Goal: Information Seeking & Learning: Learn about a topic

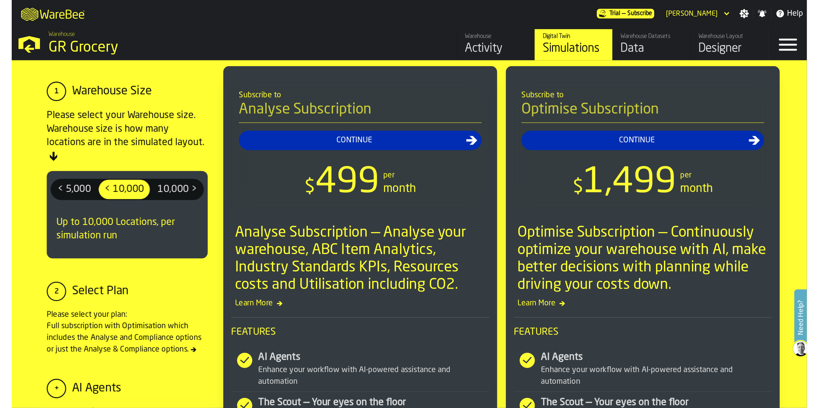
scroll to position [465, 0]
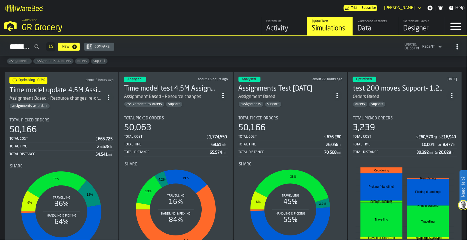
click at [62, 128] on div "50,166" at bounding box center [61, 130] width 104 height 10
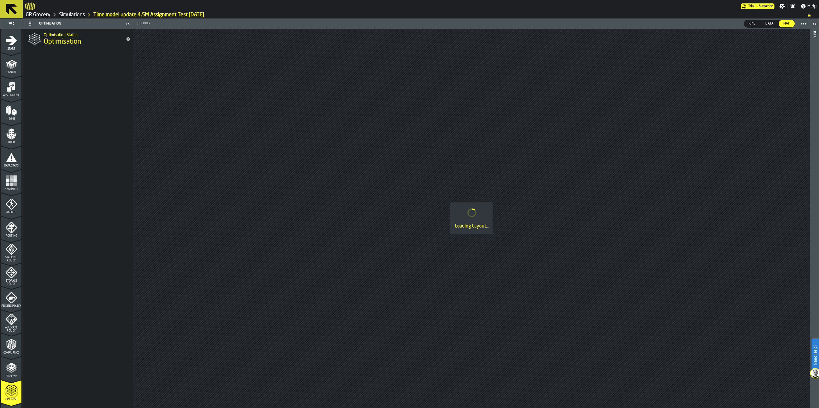
click at [67, 13] on link "Simulations" at bounding box center [72, 15] width 26 height 6
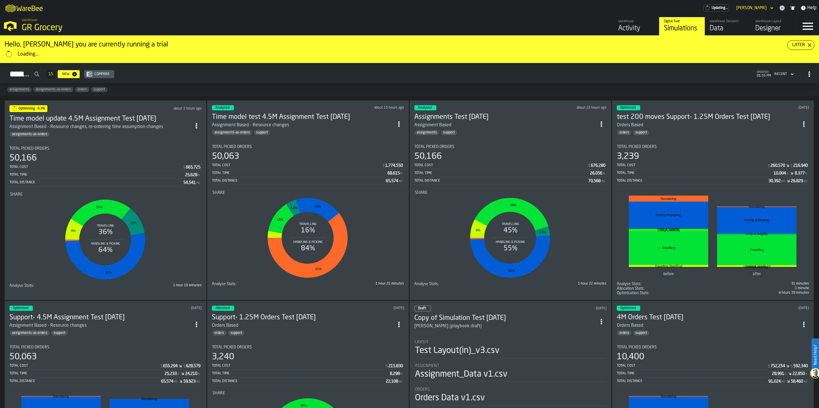
click at [466, 175] on div "Total Time" at bounding box center [695, 173] width 157 height 4
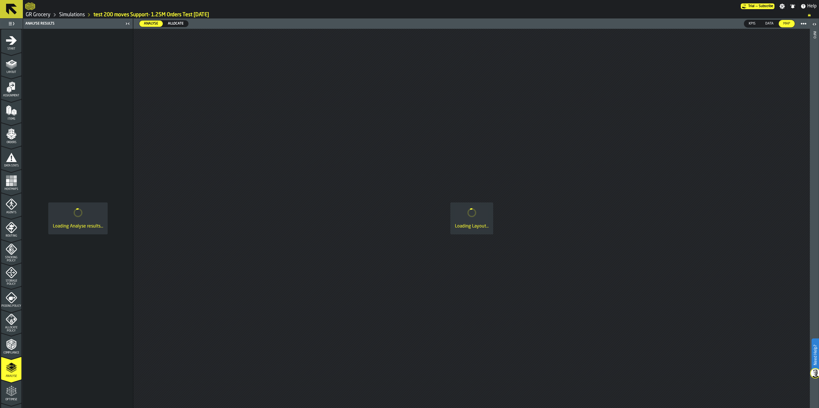
click at [6, 239] on icon "menu Optimise" at bounding box center [11, 391] width 11 height 11
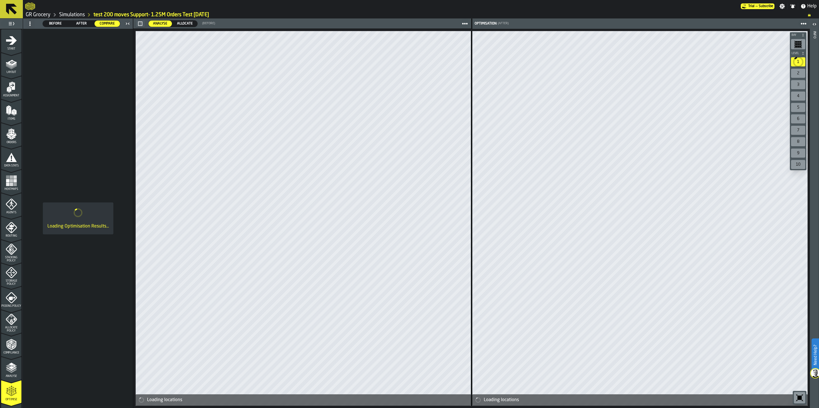
click at [186, 24] on span "Allocate" at bounding box center [185, 23] width 20 height 5
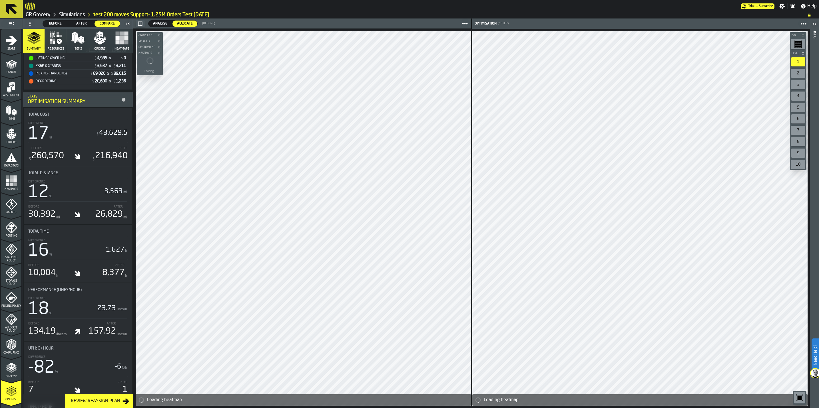
scroll to position [171, 0]
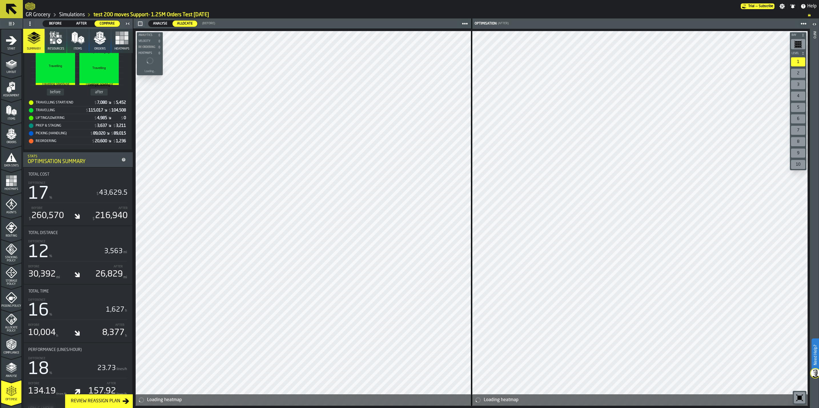
click at [125, 46] on button "Heatmaps" at bounding box center [121, 41] width 21 height 24
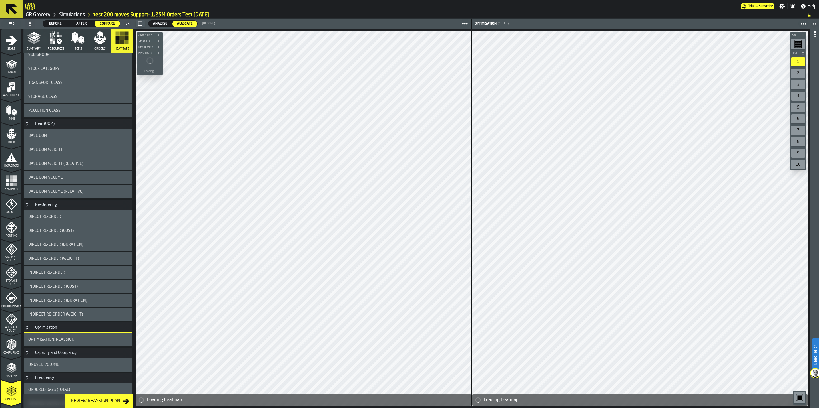
click at [78, 43] on icon "button" at bounding box center [78, 38] width 14 height 14
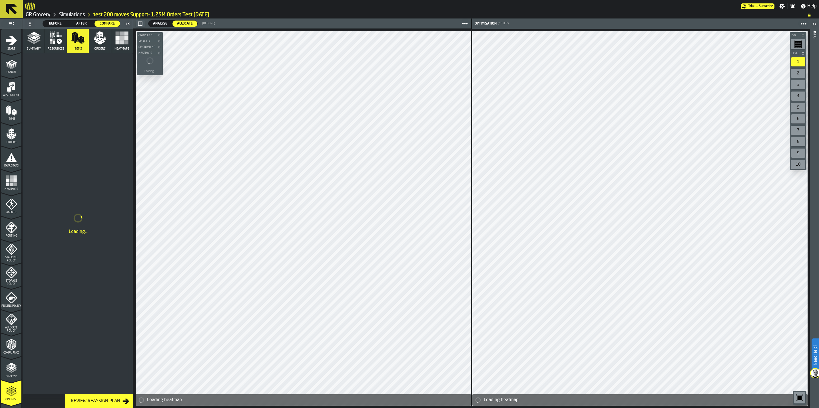
scroll to position [0, 0]
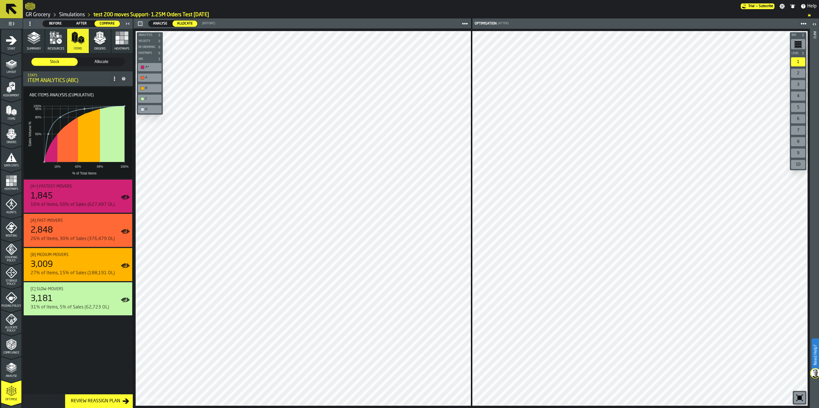
click at [154, 99] on div "C" at bounding box center [152, 99] width 15 height 4
click at [154, 110] on div "D" at bounding box center [152, 110] width 15 height 4
click at [148, 100] on div "C" at bounding box center [152, 99] width 15 height 4
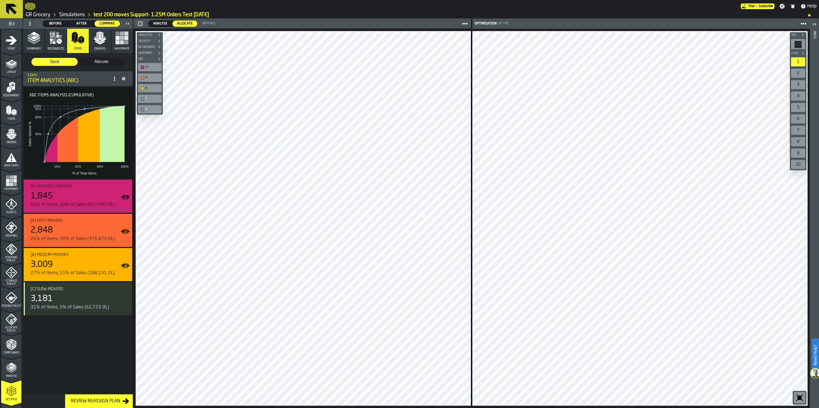
click at [32, 44] on icon "button" at bounding box center [34, 38] width 14 height 14
click at [36, 46] on button "Summary" at bounding box center [33, 41] width 21 height 24
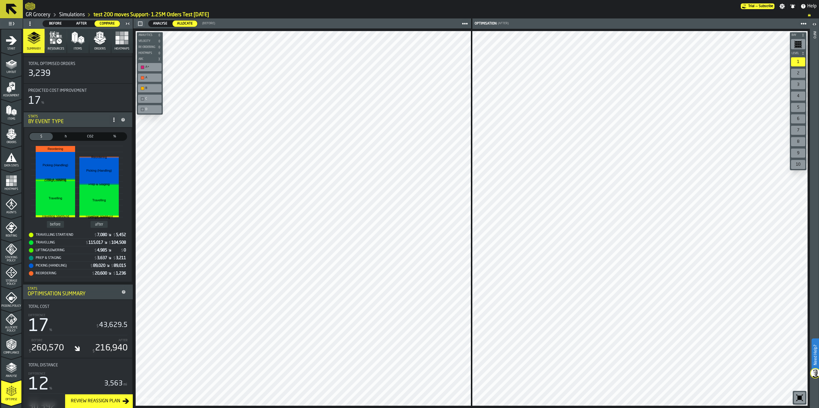
scroll to position [86, 0]
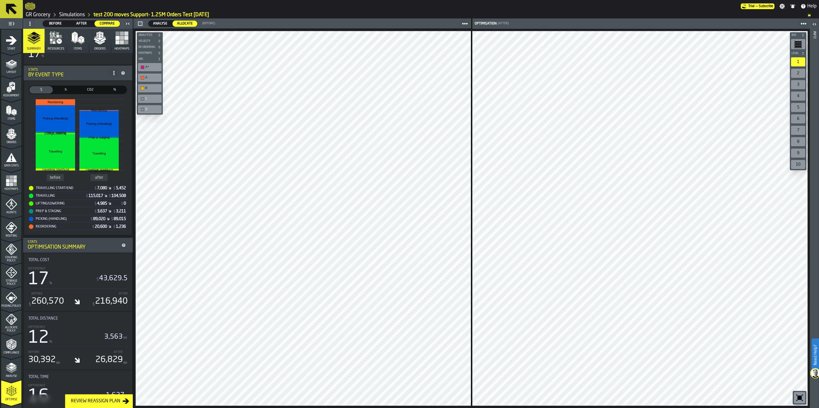
click at [133, 86] on div "Summary Resources Items Orders Heatmaps Summary Optimisation Duration 7/29/2025…" at bounding box center [78, 219] width 110 height 380
click at [133, 88] on div "Summary Resources Items Orders Heatmaps Summary Optimisation Duration 7/29/2025…" at bounding box center [78, 219] width 110 height 380
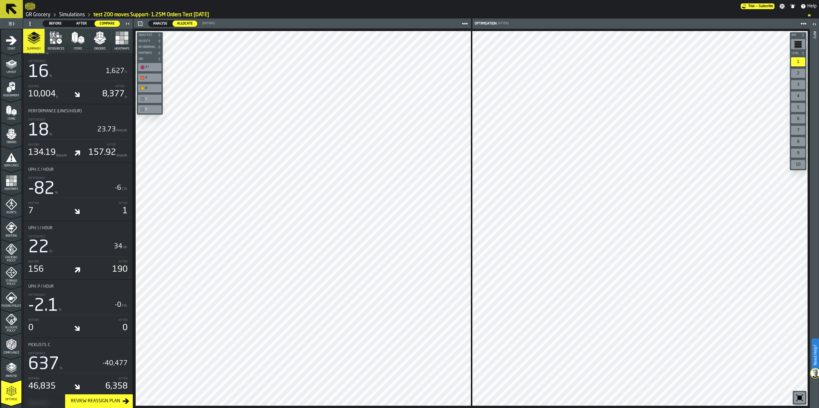
scroll to position [416, 0]
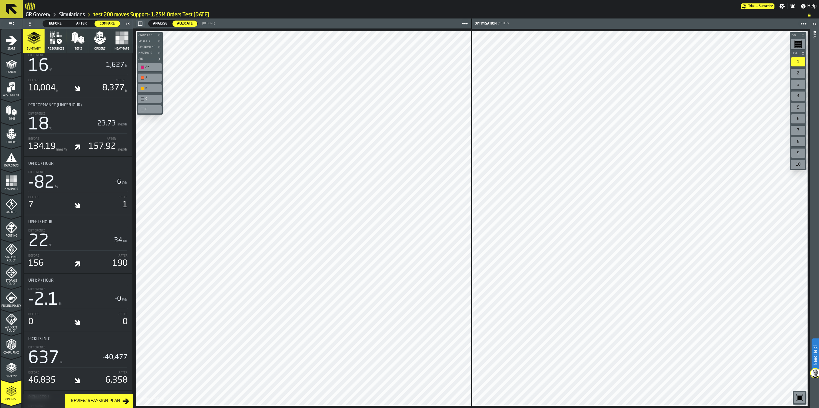
drag, startPoint x: 128, startPoint y: 68, endPoint x: 130, endPoint y: 58, distance: 9.8
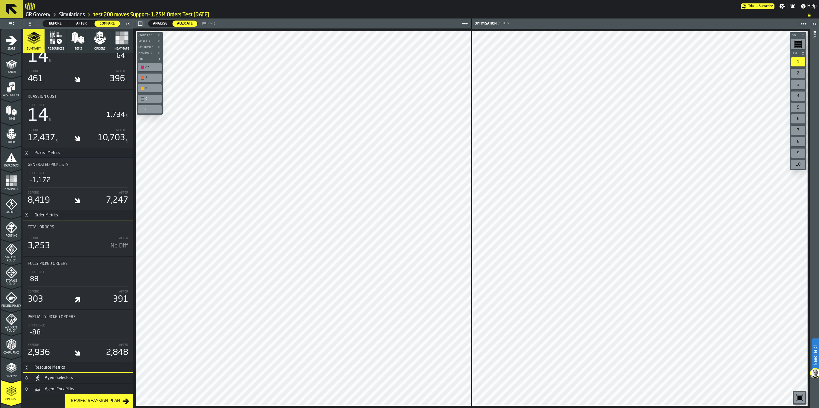
scroll to position [2077, 0]
click at [99, 47] on button "Orders" at bounding box center [99, 41] width 21 height 24
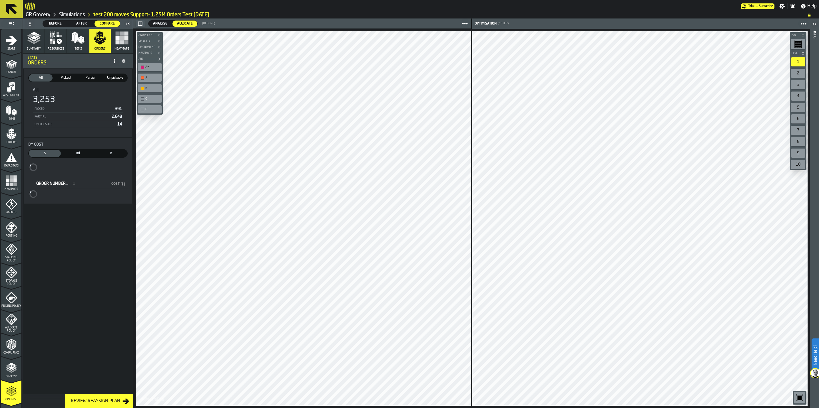
click at [96, 48] on span "Orders" at bounding box center [99, 49] width 11 height 4
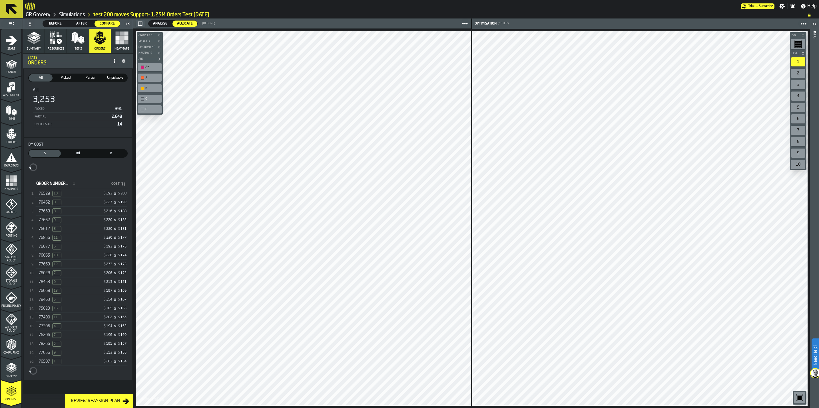
click at [77, 192] on div "76529 10 $ 293 $ 208" at bounding box center [81, 194] width 92 height 8
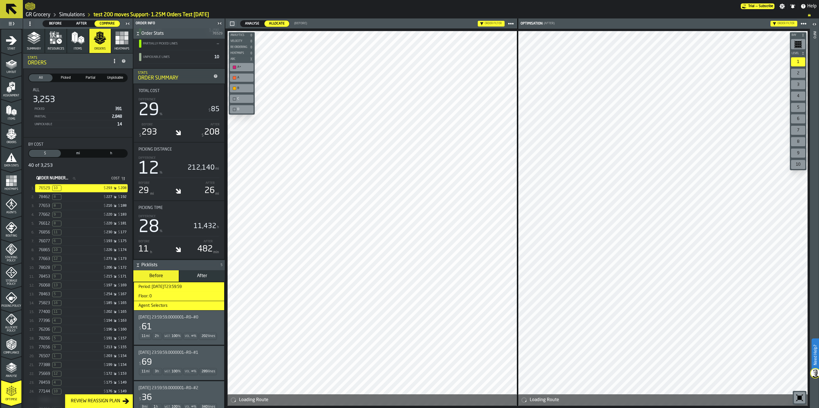
scroll to position [128, 0]
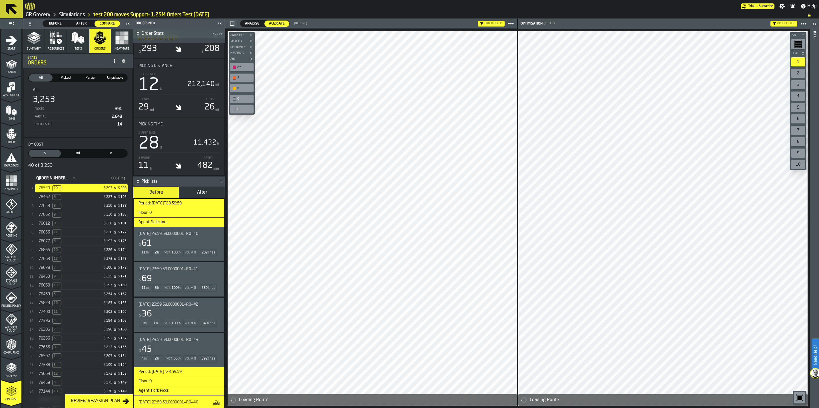
click at [166, 236] on span "2025-08-07 23:59:59.0000001—R0—#0" at bounding box center [168, 234] width 60 height 5
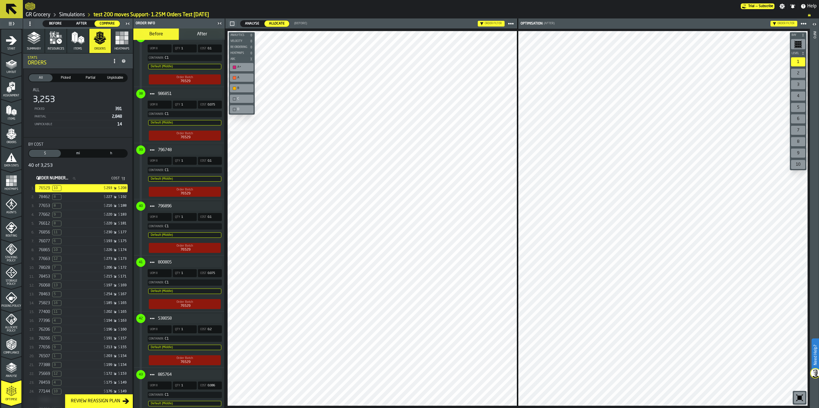
scroll to position [2612, 0]
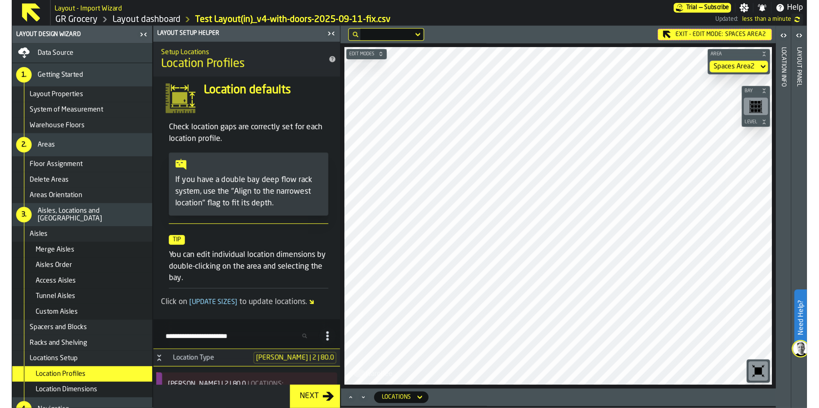
scroll to position [3616, 0]
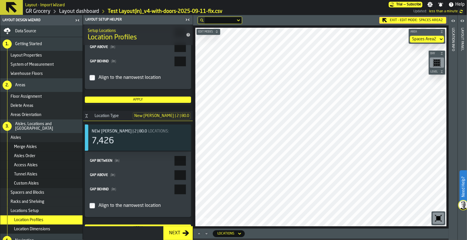
click at [188, 22] on icon "button-toggle-Close me" at bounding box center [187, 19] width 7 height 7
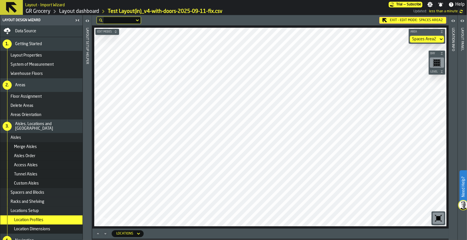
click at [38, 10] on link "GR Grocery" at bounding box center [38, 11] width 25 height 6
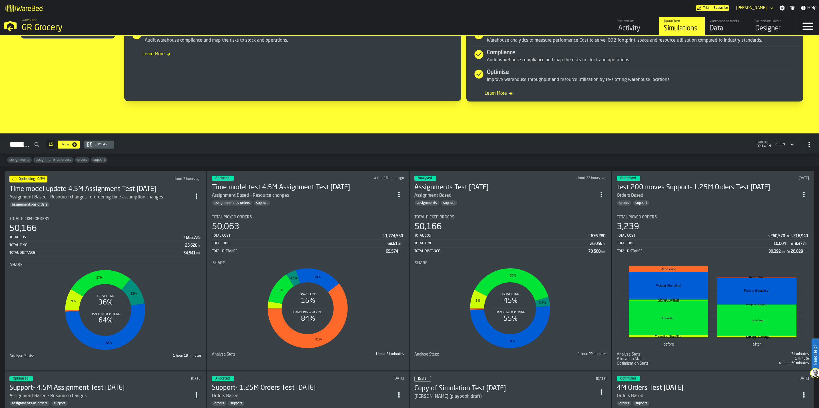
scroll to position [343, 0]
